Goal: Share content: Contribute content

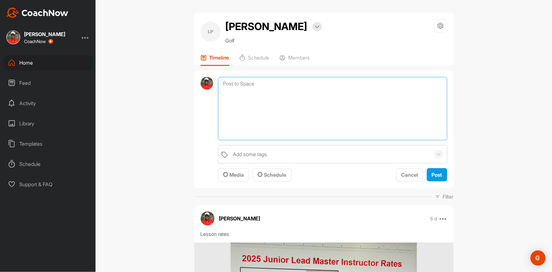
drag, startPoint x: 252, startPoint y: 79, endPoint x: 223, endPoint y: 121, distance: 51.6
click at [252, 79] on textarea at bounding box center [332, 108] width 229 height 63
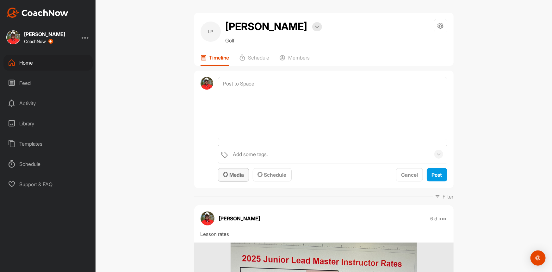
click at [237, 175] on span "Media" at bounding box center [233, 174] width 21 height 6
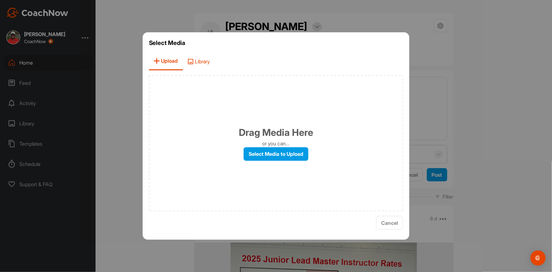
click at [209, 64] on span "Library" at bounding box center [199, 61] width 32 height 18
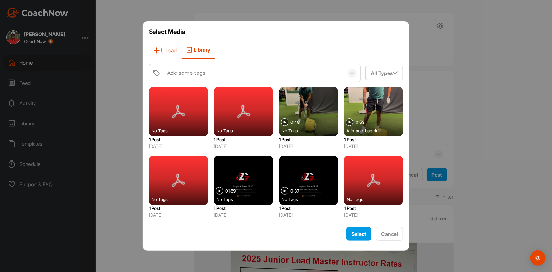
drag, startPoint x: 176, startPoint y: 52, endPoint x: 169, endPoint y: 69, distance: 19.1
click at [176, 52] on span "Upload" at bounding box center [165, 50] width 33 height 18
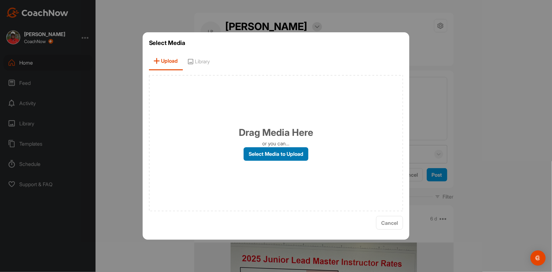
drag, startPoint x: 273, startPoint y: 154, endPoint x: 278, endPoint y: 149, distance: 6.9
click at [273, 154] on label "Select Media to Upload" at bounding box center [275, 154] width 65 height 14
click at [257, 154] on label "Select Media to Upload" at bounding box center [275, 154] width 65 height 14
click at [279, 149] on label "Select Media to Upload" at bounding box center [275, 154] width 65 height 14
click at [0, 0] on input "Select Media to Upload" at bounding box center [0, 0] width 0 height 0
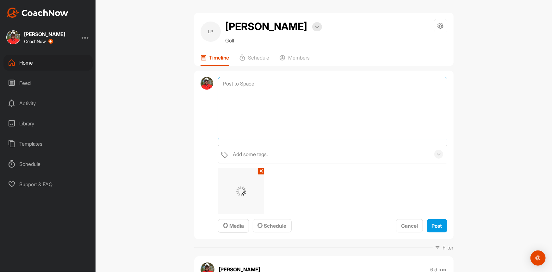
click at [272, 96] on textarea at bounding box center [332, 108] width 229 height 63
type textarea "Hit down with the back of your right hand four inches in front of the ball."
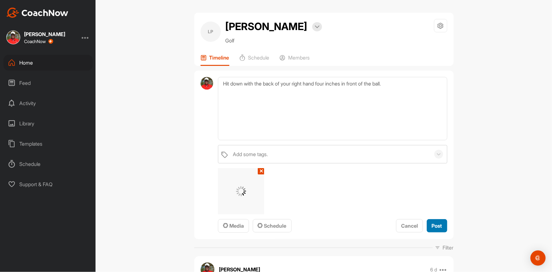
click at [432, 226] on span "Post" at bounding box center [436, 225] width 10 height 6
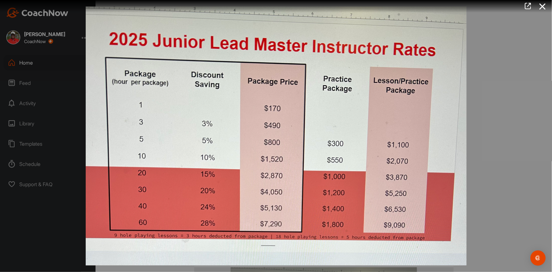
click at [542, 5] on icon at bounding box center [542, 7] width 15 height 12
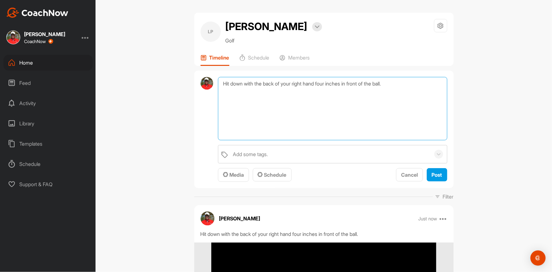
click at [255, 83] on textarea "Hit down with the back of your right hand four inches in front of the ball." at bounding box center [332, 108] width 229 height 63
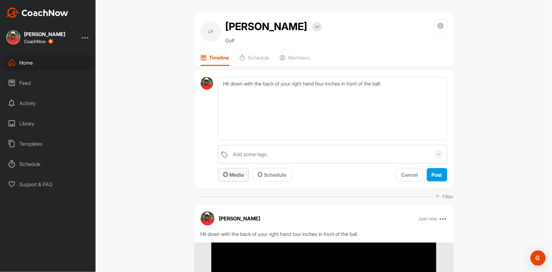
click at [237, 174] on span "Media" at bounding box center [233, 174] width 21 height 6
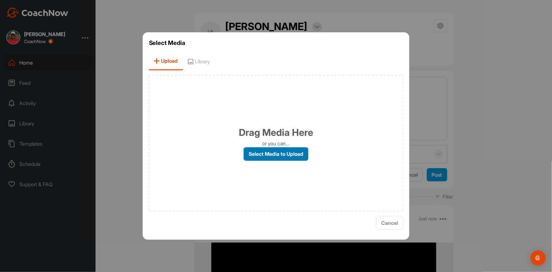
click at [273, 159] on label "Select Media to Upload" at bounding box center [275, 154] width 65 height 14
click at [0, 0] on input "Select Media to Upload" at bounding box center [0, 0] width 0 height 0
